Goal: Task Accomplishment & Management: Manage account settings

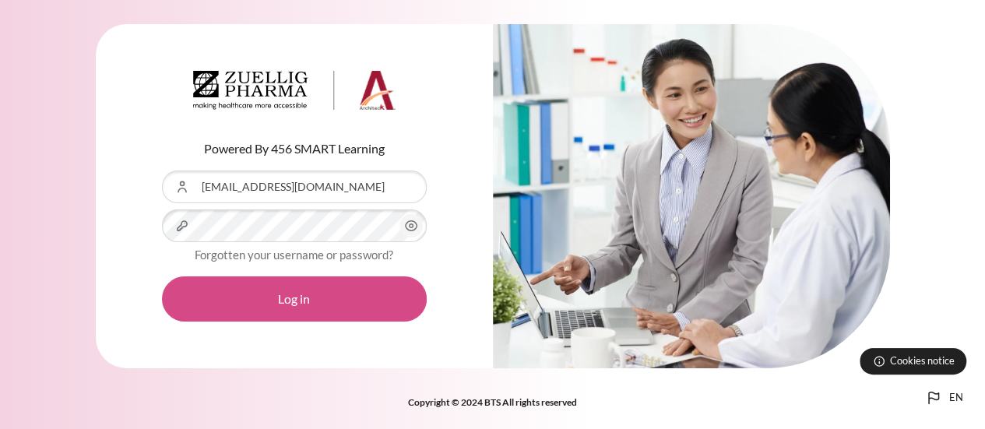
click at [287, 294] on button "Log in" at bounding box center [294, 299] width 265 height 45
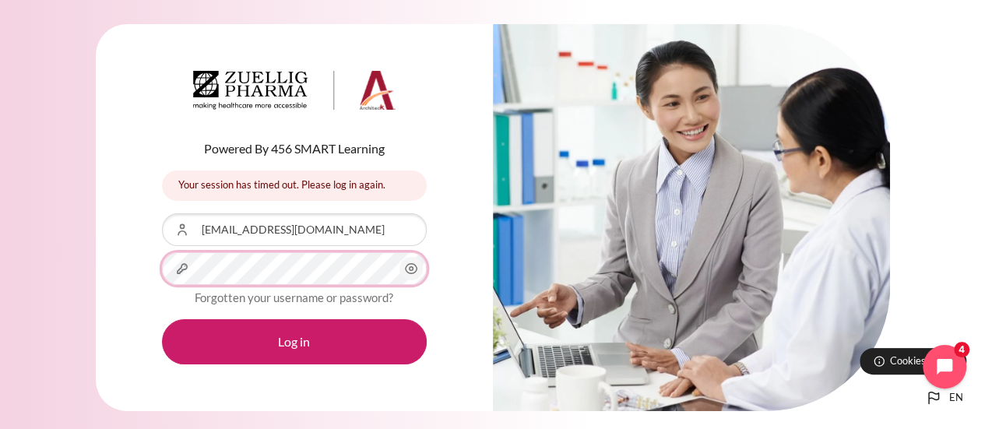
click at [162, 319] on button "Log in" at bounding box center [294, 341] width 265 height 45
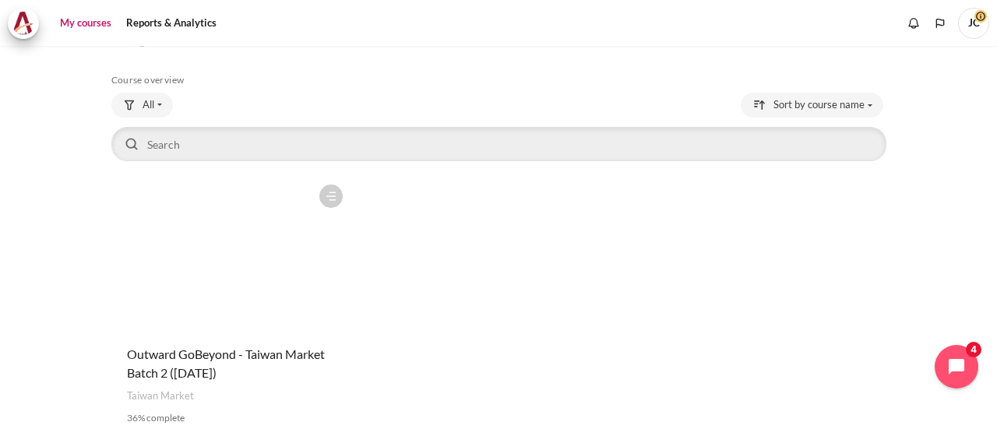
scroll to position [78, 0]
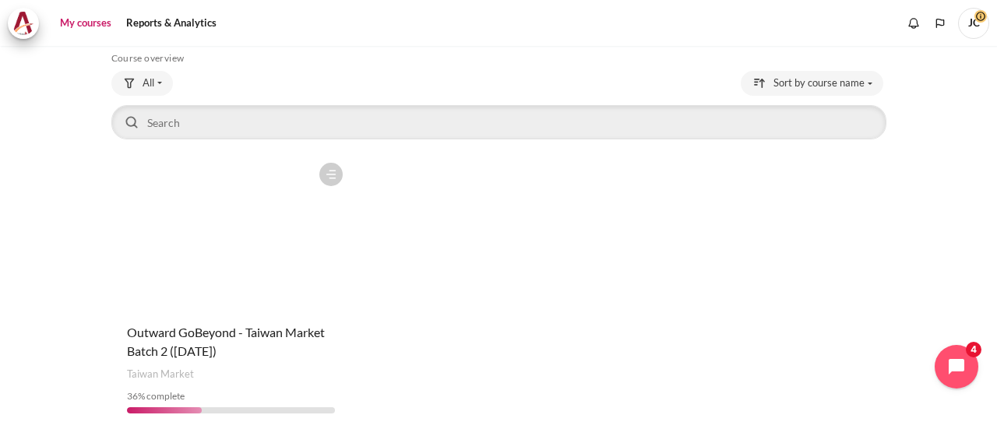
click at [268, 222] on figure "Content" at bounding box center [231, 233] width 240 height 156
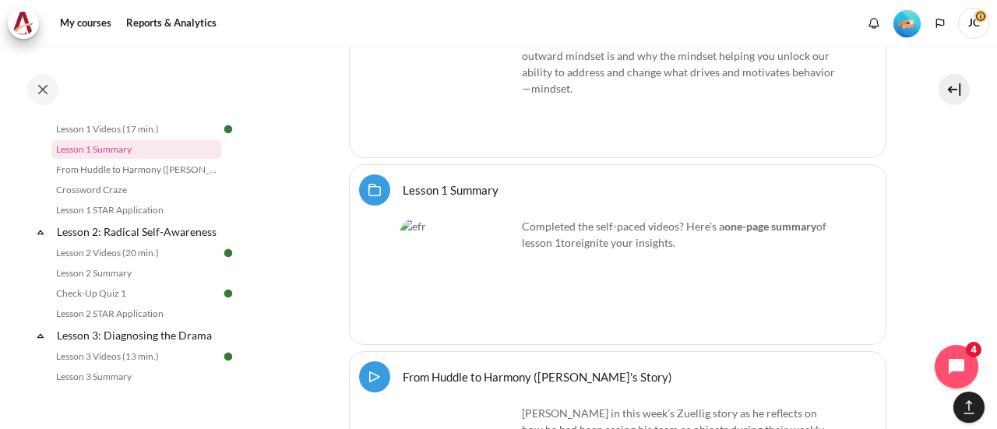
scroll to position [1913, 0]
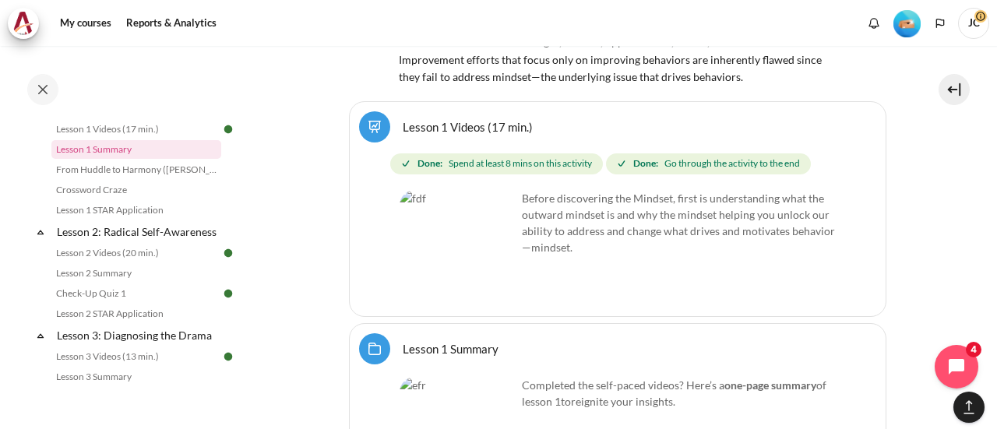
click at [971, 26] on span "JC" at bounding box center [973, 23] width 31 height 31
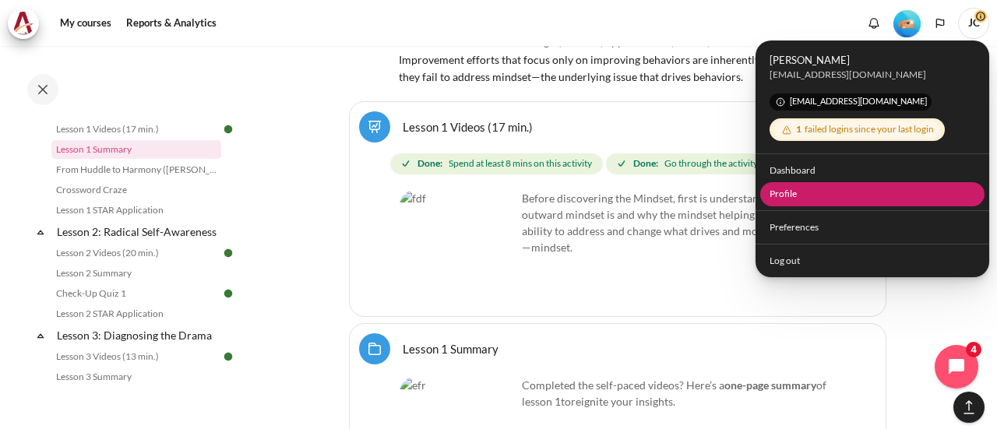
click at [801, 198] on link "Profile" at bounding box center [872, 194] width 225 height 24
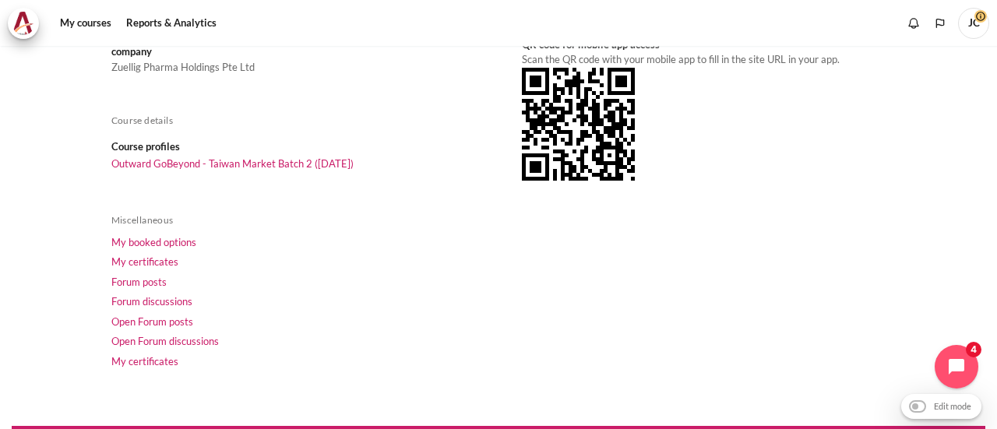
scroll to position [391, 0]
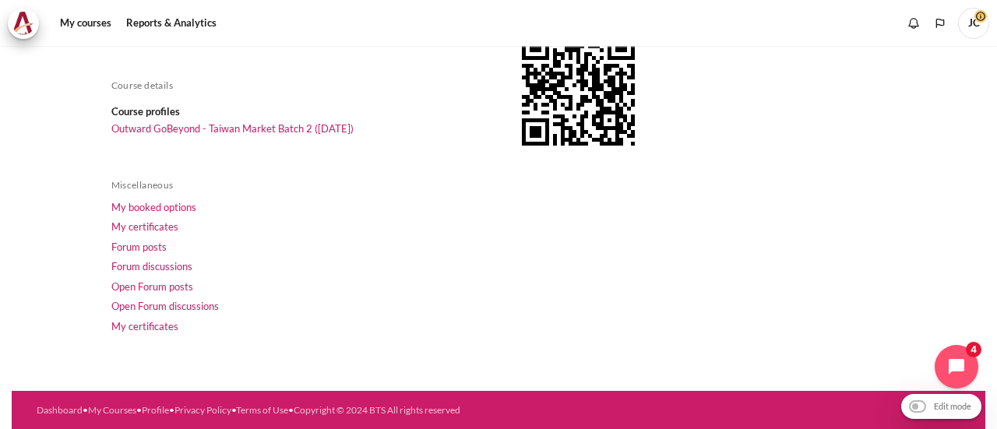
click at [965, 27] on span "JC" at bounding box center [973, 23] width 31 height 31
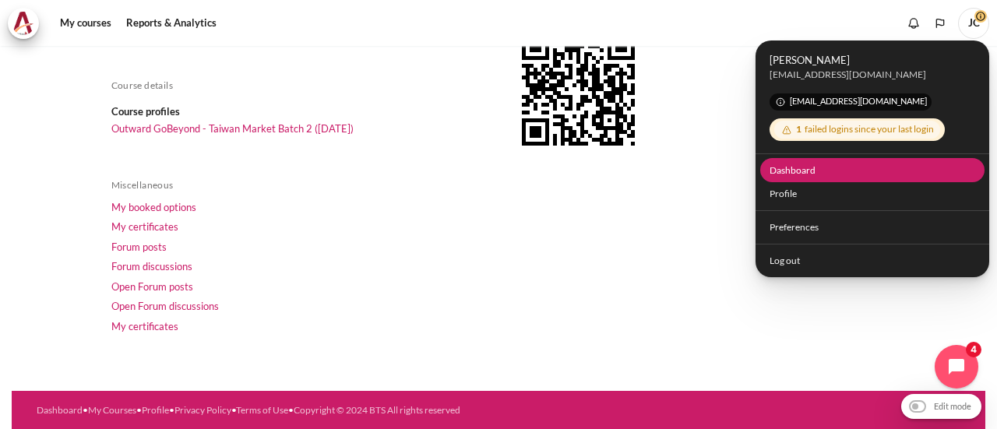
click at [802, 174] on link "Dashboard" at bounding box center [872, 170] width 225 height 24
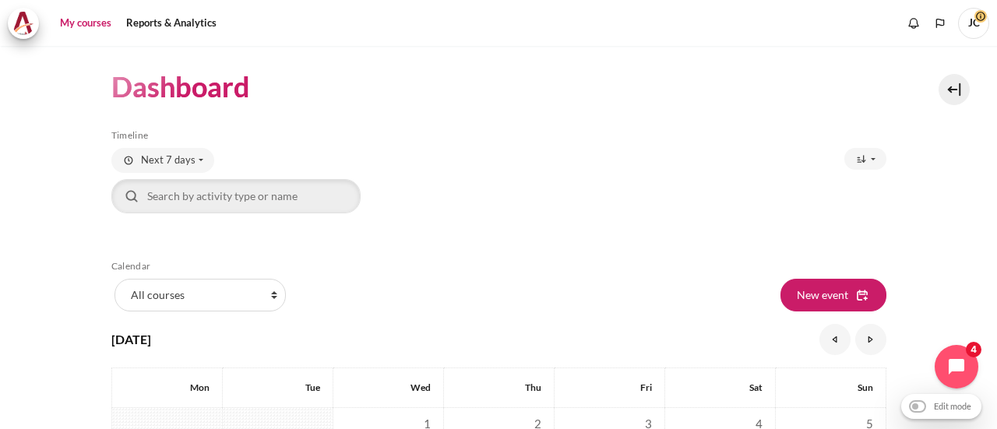
click at [87, 30] on link "My courses" at bounding box center [86, 23] width 62 height 31
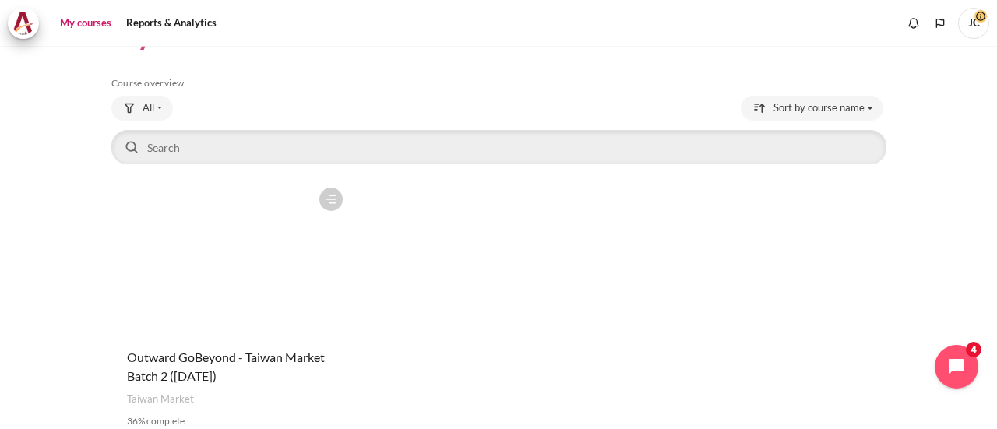
scroll to position [78, 0]
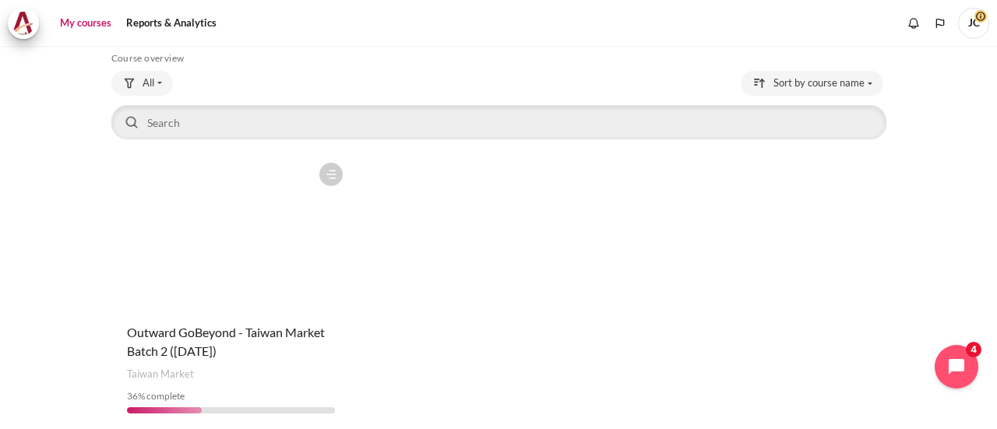
click at [303, 235] on figure "Content" at bounding box center [231, 233] width 240 height 156
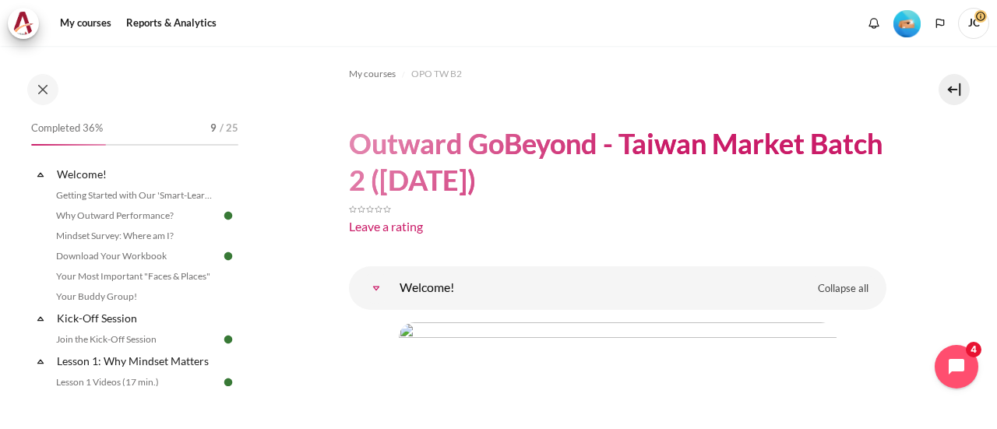
click at [904, 23] on img "Level #2" at bounding box center [907, 23] width 27 height 27
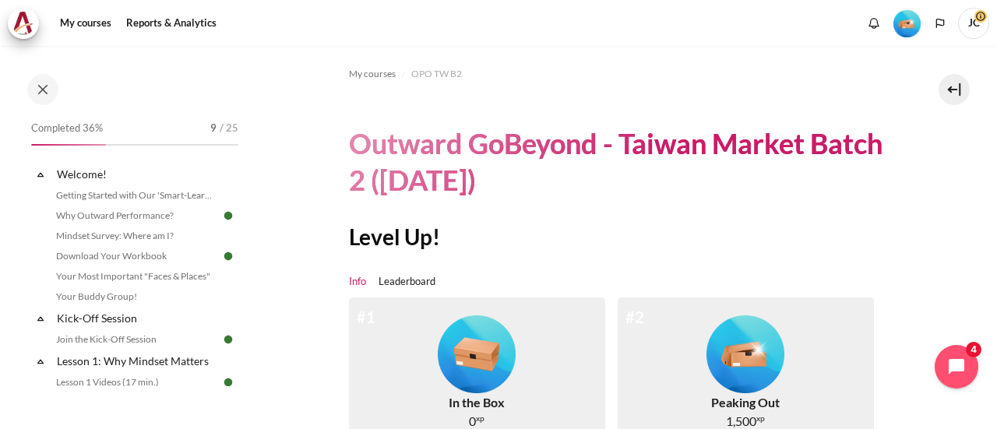
scroll to position [156, 0]
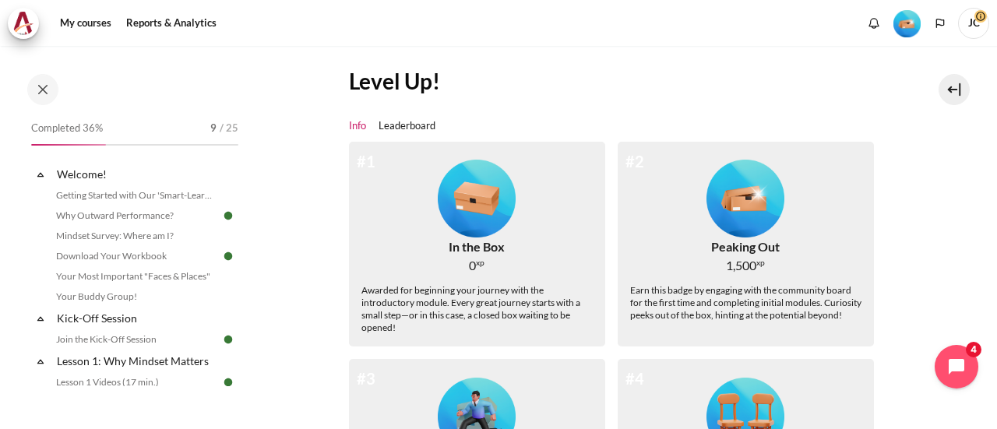
click at [738, 231] on img "Level #2" at bounding box center [746, 199] width 78 height 78
click at [737, 275] on span "1,500" at bounding box center [741, 265] width 30 height 19
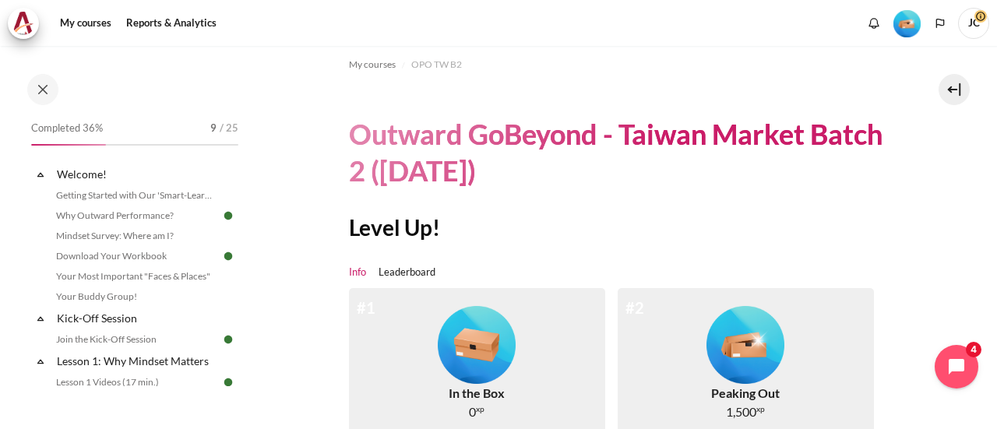
scroll to position [0, 0]
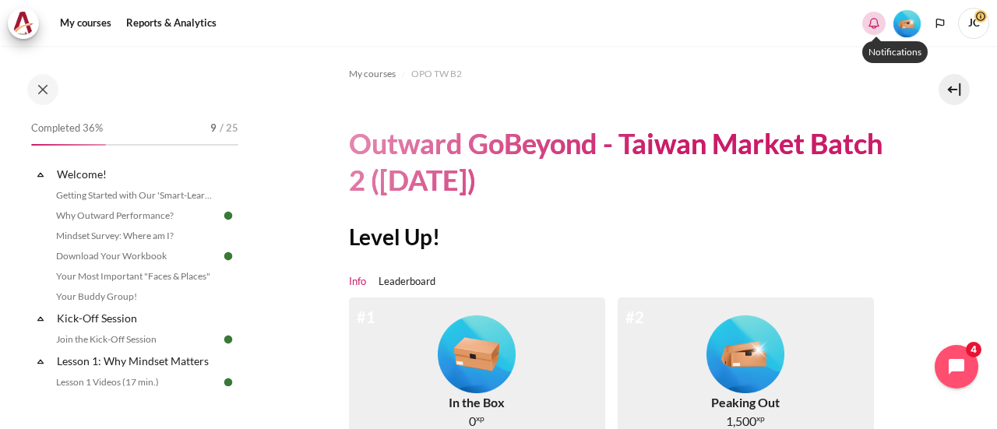
click at [880, 32] on div "0" at bounding box center [873, 23] width 23 height 23
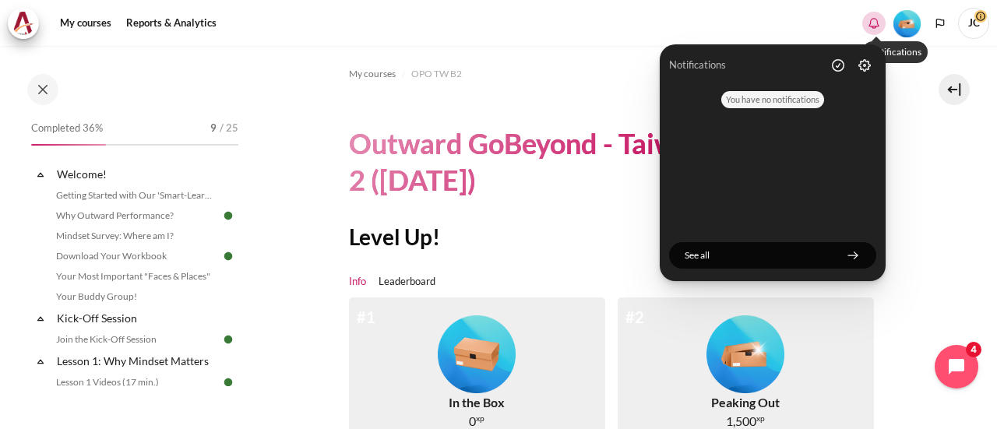
click at [879, 27] on icon "Hide notification window" at bounding box center [874, 24] width 16 height 16
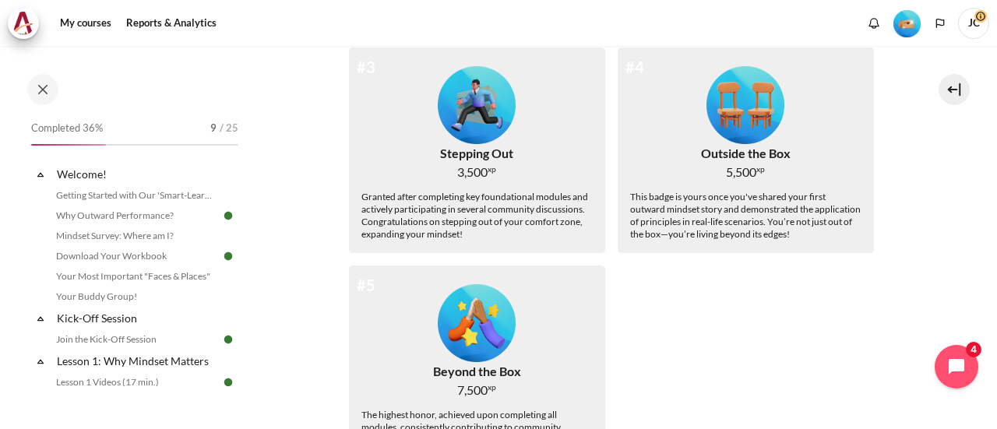
scroll to position [156, 0]
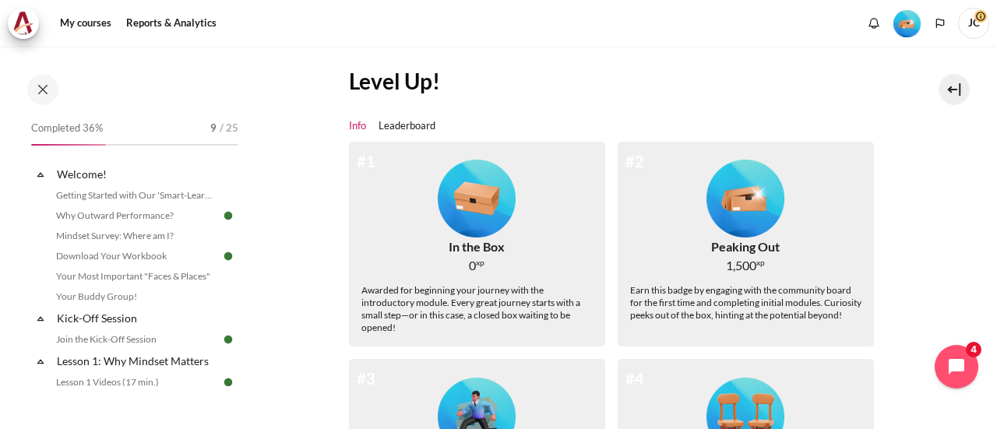
click at [749, 201] on img "Level #2" at bounding box center [746, 199] width 78 height 78
click at [749, 199] on img "Level #2" at bounding box center [746, 199] width 78 height 78
click at [969, 30] on span "JC" at bounding box center [973, 23] width 31 height 31
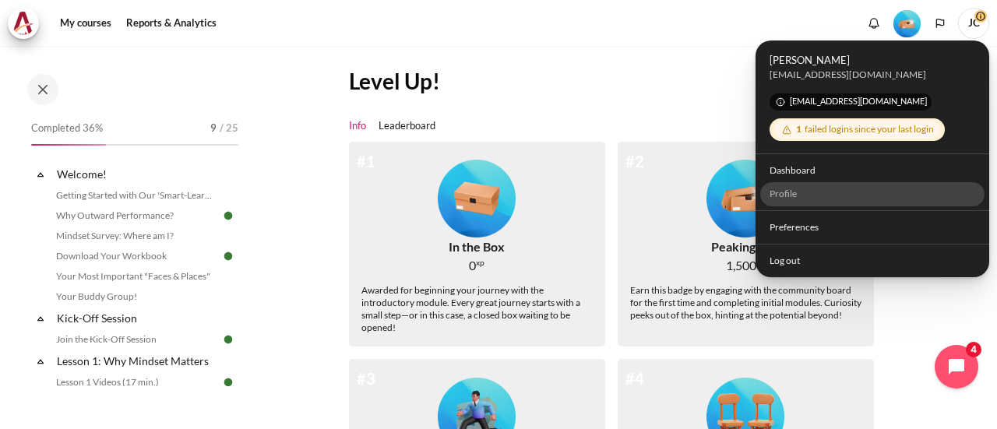
click at [792, 199] on link "Profile" at bounding box center [872, 194] width 225 height 24
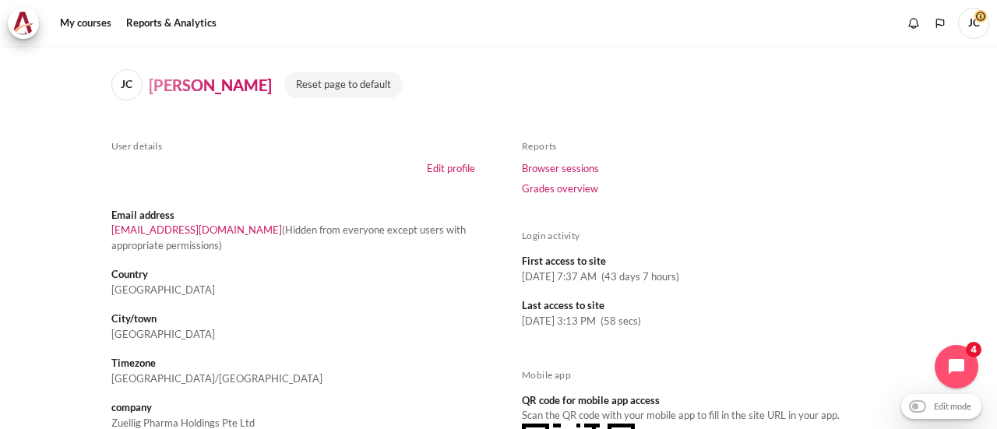
click at [982, 30] on span "JC" at bounding box center [973, 23] width 31 height 31
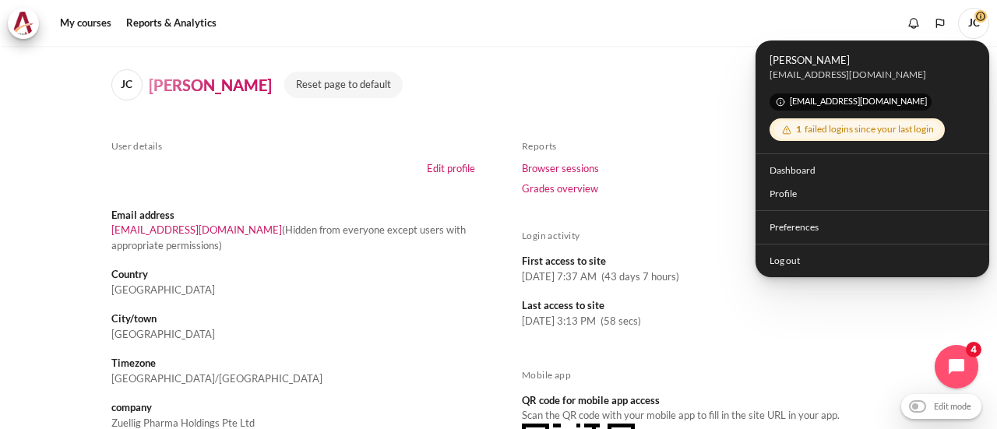
click at [863, 132] on div "1 failed logins since your last login" at bounding box center [857, 130] width 166 height 18
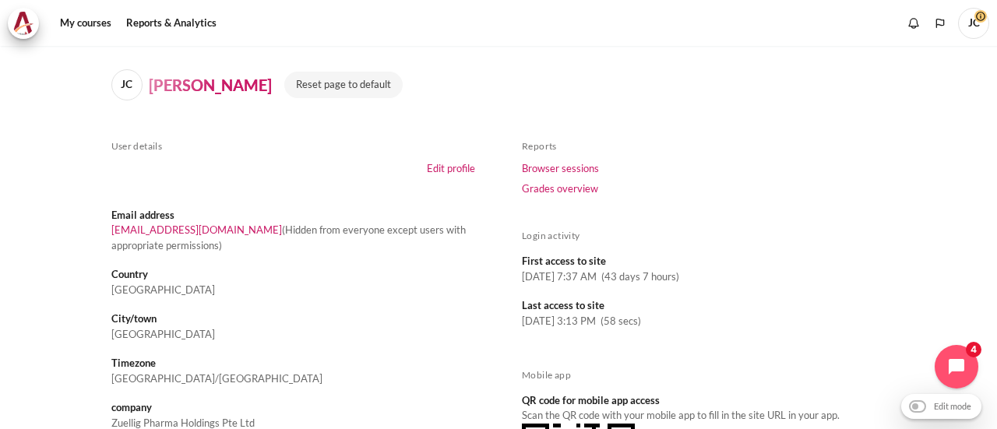
click at [965, 25] on span "JC" at bounding box center [973, 23] width 31 height 31
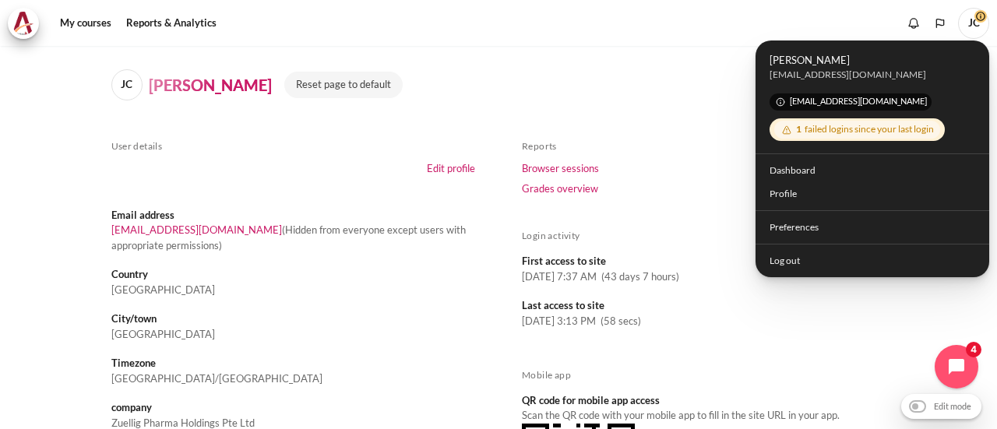
click at [855, 69] on div "[EMAIL_ADDRESS][DOMAIN_NAME]" at bounding box center [873, 75] width 206 height 14
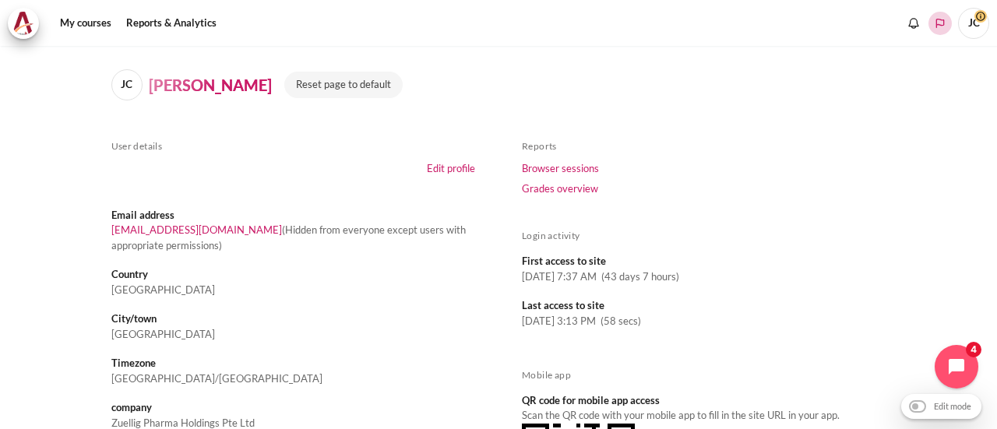
click at [934, 25] on icon "Languages" at bounding box center [940, 23] width 12 height 12
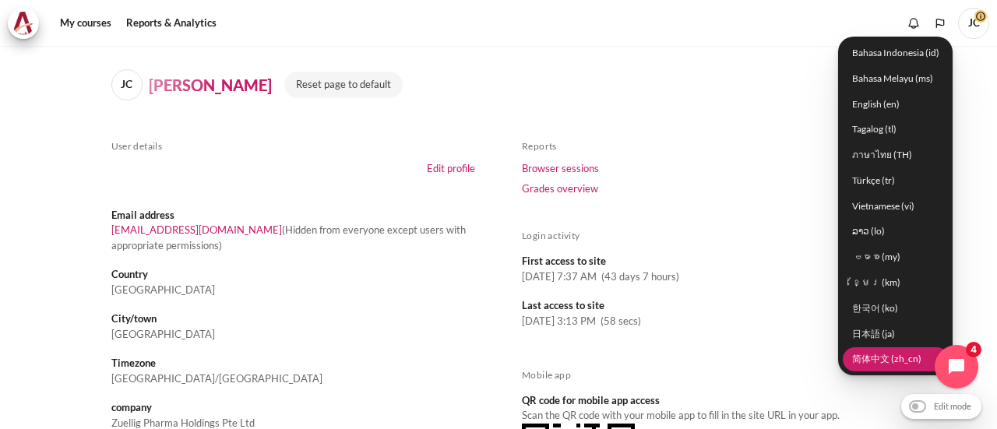
click at [872, 354] on link "简体中文 ‎(zh_cn)‎" at bounding box center [896, 359] width 106 height 24
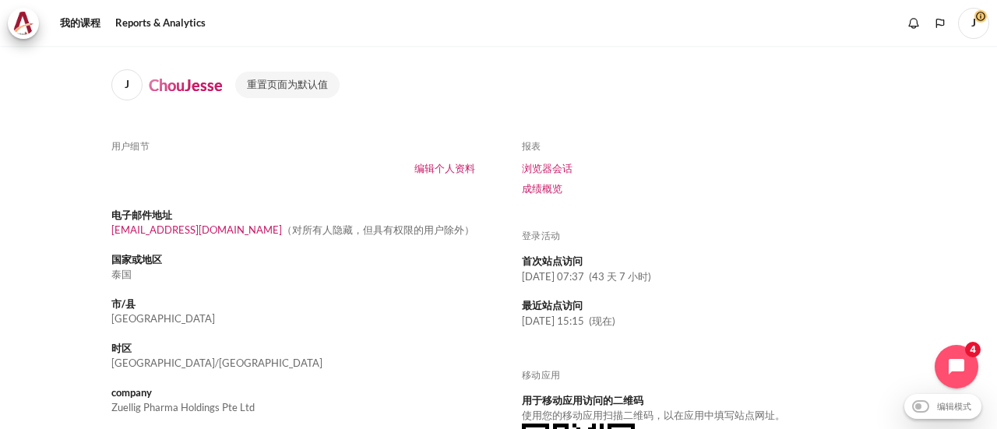
click at [815, 194] on li "成绩概览" at bounding box center [704, 189] width 365 height 20
click at [449, 172] on link "编辑个人资料" at bounding box center [444, 168] width 61 height 12
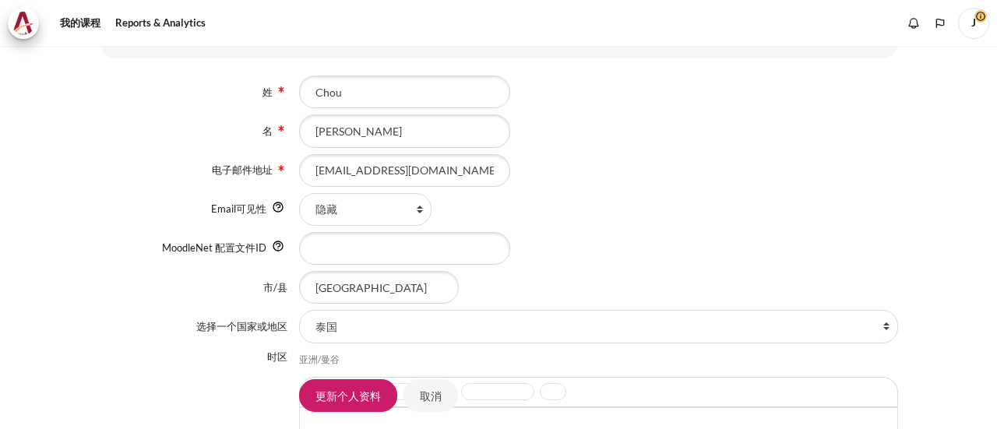
scroll to position [312, 0]
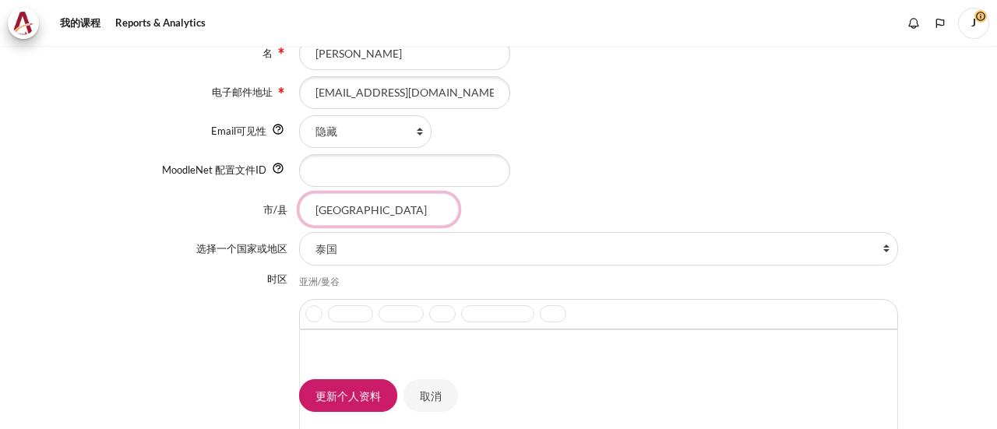
click at [429, 203] on input "[GEOGRAPHIC_DATA]" at bounding box center [379, 209] width 160 height 33
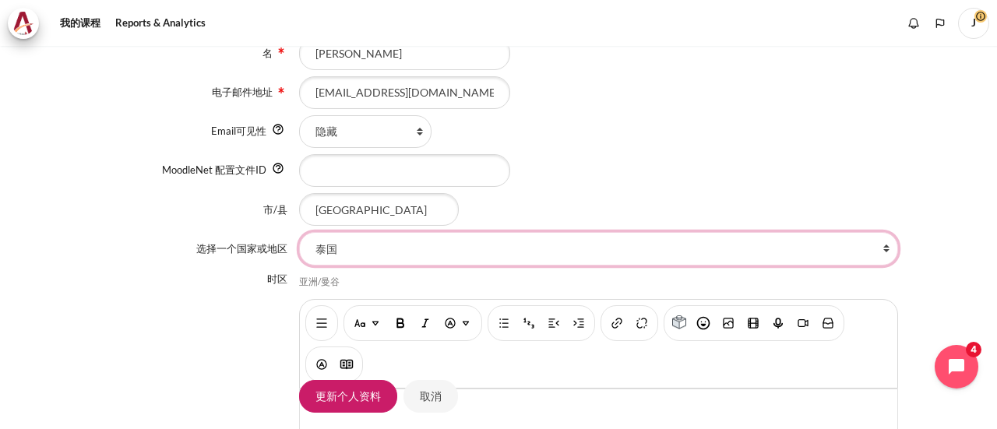
click at [549, 251] on select "选择一个国家或地区... 阿尔巴尼亚 阿尔及利亚 阿富汗 阿根廷 阿拉伯联合酋长国 阿鲁巴岛 阿塞拜疆 埃及 埃塞俄比亚 爱尔兰 爱沙尼亚 安道尔 安哥拉 安…" at bounding box center [598, 248] width 599 height 33
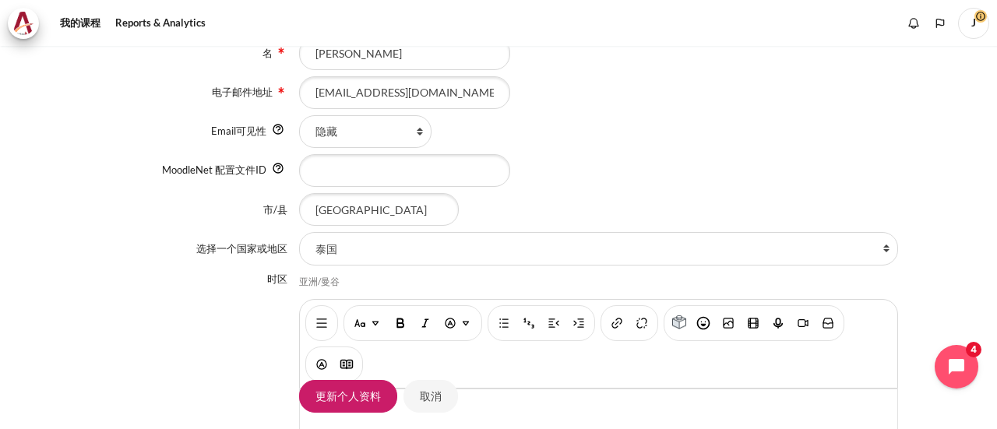
click at [750, 173] on div "内容" at bounding box center [598, 170] width 599 height 33
click at [941, 26] on polyline "Languages" at bounding box center [940, 23] width 12 height 12
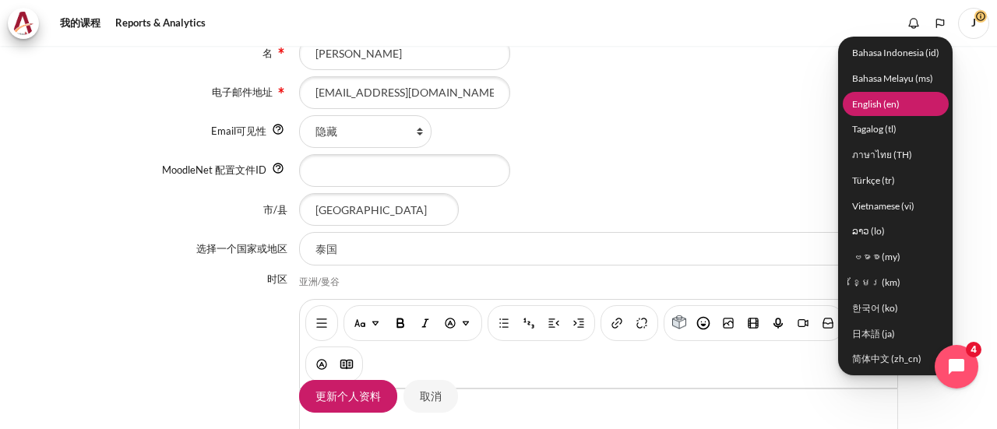
click at [911, 105] on link "English ‎(en)‎" at bounding box center [896, 104] width 106 height 24
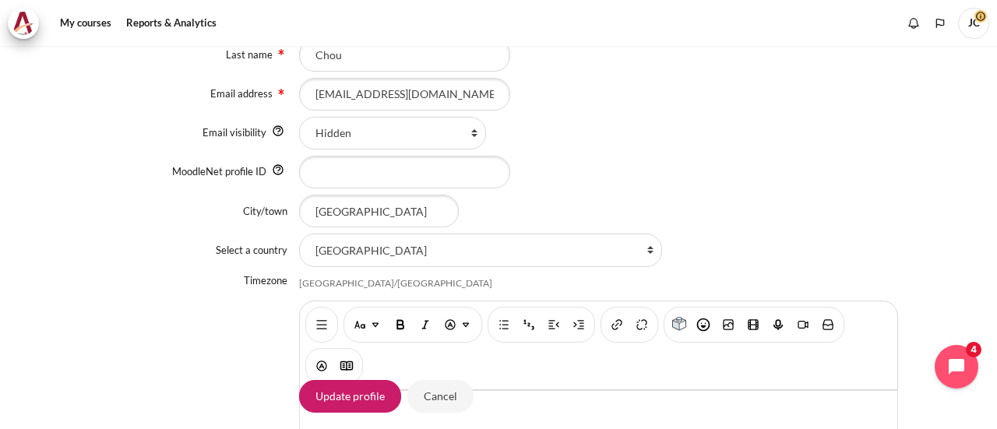
scroll to position [312, 0]
click at [422, 217] on input "[GEOGRAPHIC_DATA]" at bounding box center [379, 209] width 160 height 33
click at [435, 217] on input "[GEOGRAPHIC_DATA]" at bounding box center [379, 209] width 160 height 33
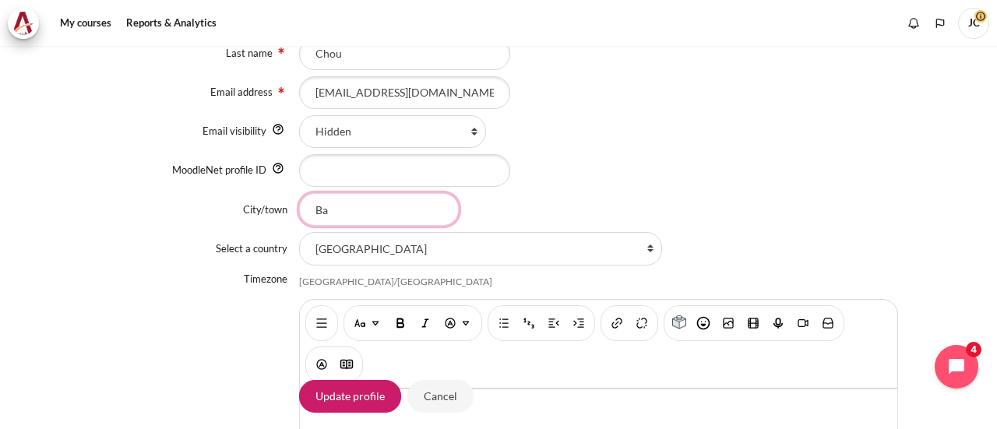
type input "B"
type input "[GEOGRAPHIC_DATA]"
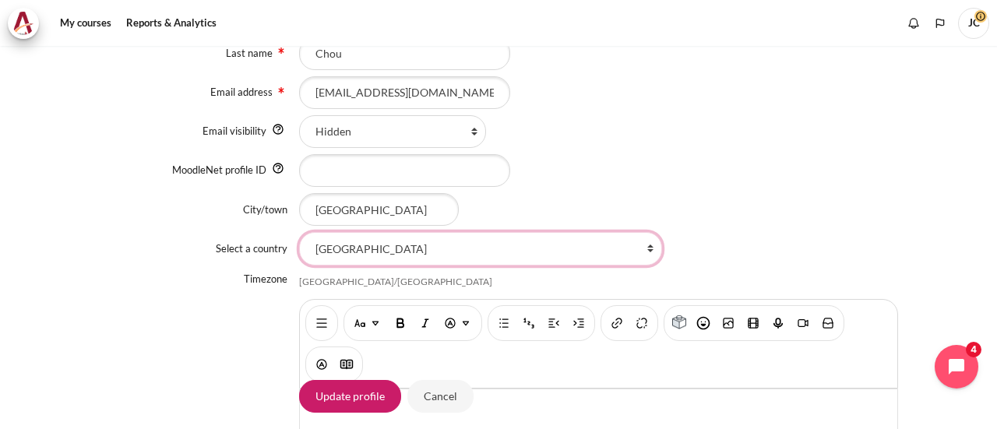
click at [547, 253] on select "Select a country... Afghanistan Åland Islands Albania Algeria American Samoa An…" at bounding box center [480, 248] width 363 height 33
select select "TW"
click at [299, 232] on select "Select a country... Afghanistan Åland Islands Albania Algeria American Samoa An…" at bounding box center [480, 248] width 363 height 33
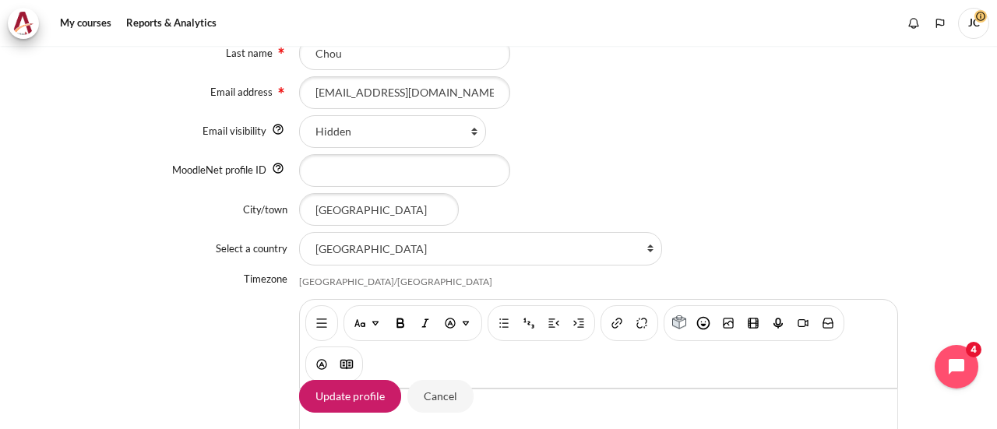
click at [667, 185] on div "Content" at bounding box center [598, 170] width 599 height 33
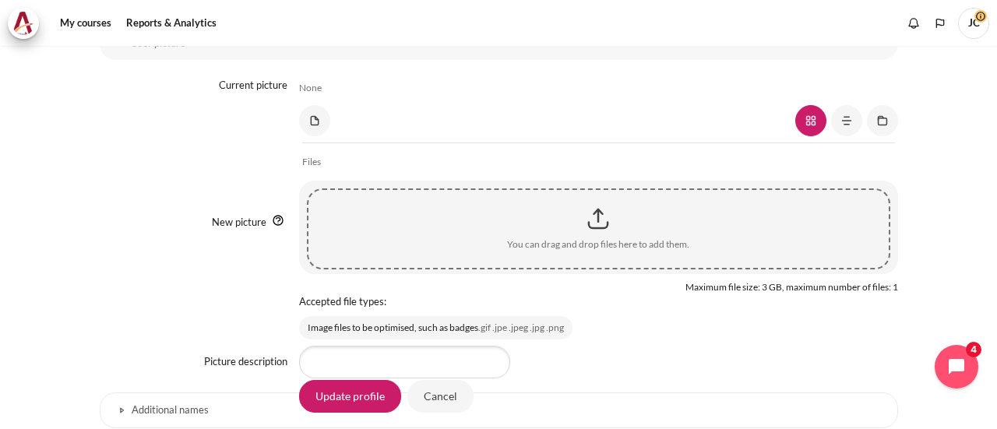
scroll to position [1091, 0]
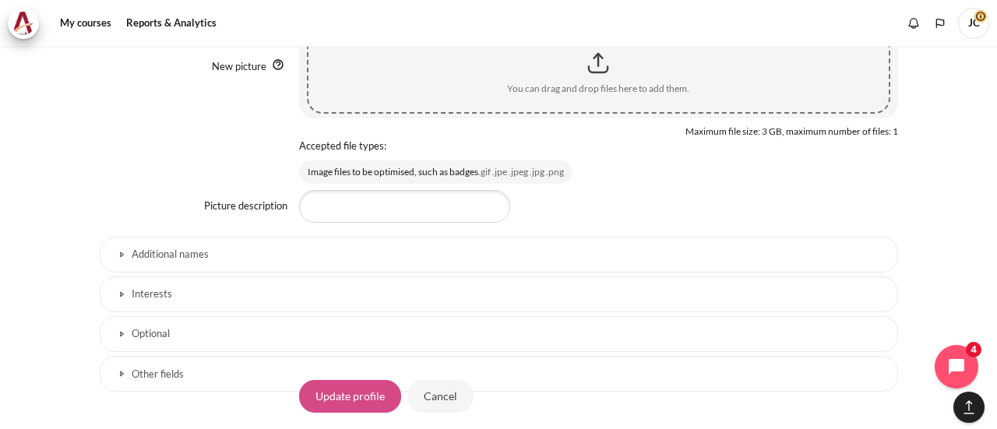
click at [360, 392] on input "Update profile" at bounding box center [350, 395] width 102 height 33
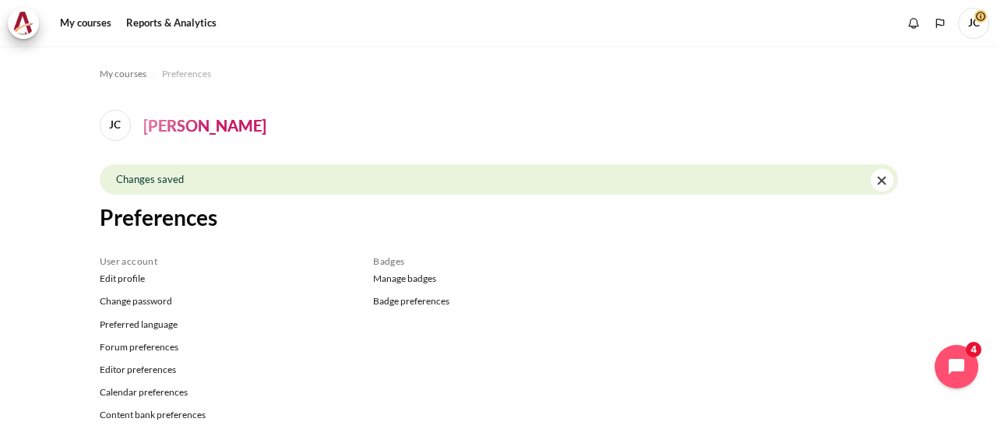
click at [980, 23] on span "JC" at bounding box center [973, 23] width 31 height 31
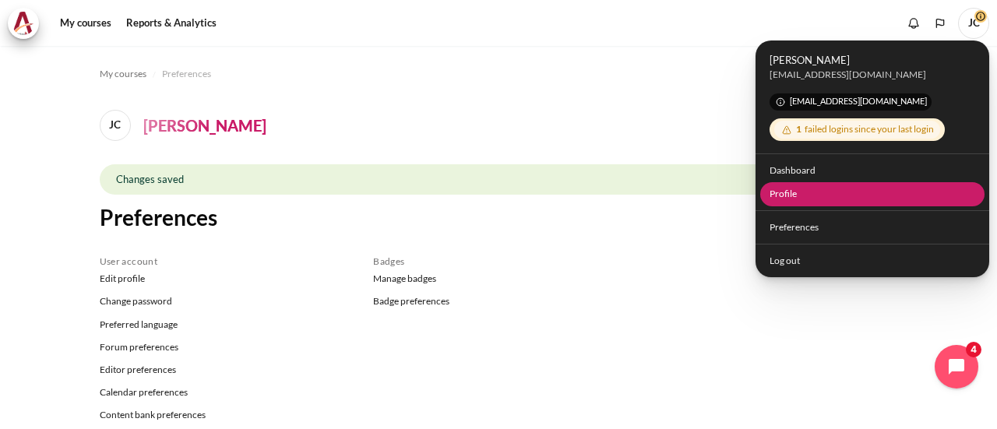
click at [796, 188] on link "Profile" at bounding box center [872, 194] width 225 height 24
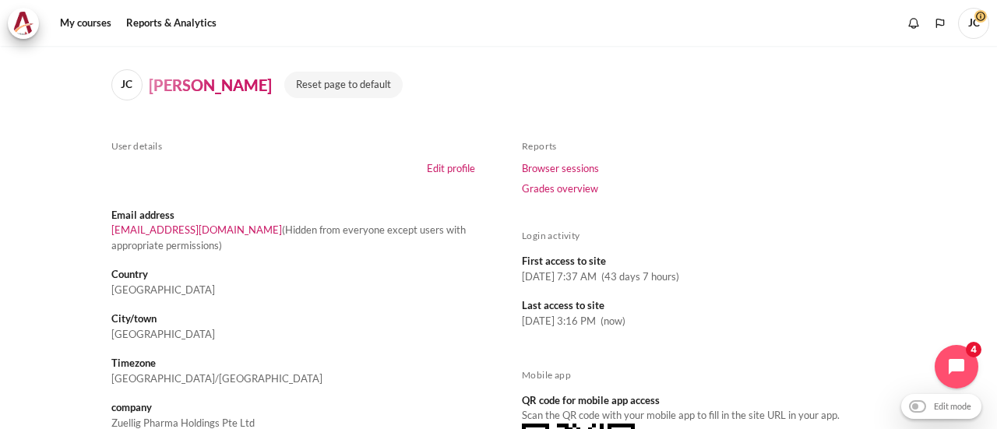
scroll to position [78, 0]
